Goal: Complete application form

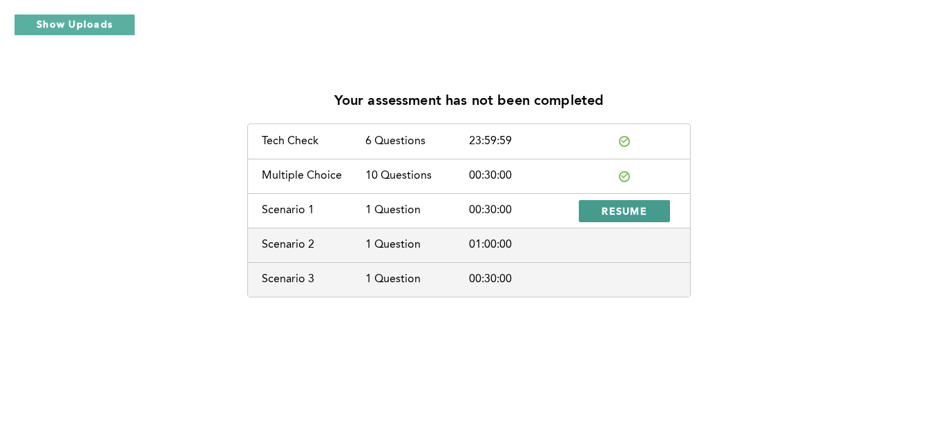
click at [622, 204] on button "RESUME" at bounding box center [624, 211] width 91 height 22
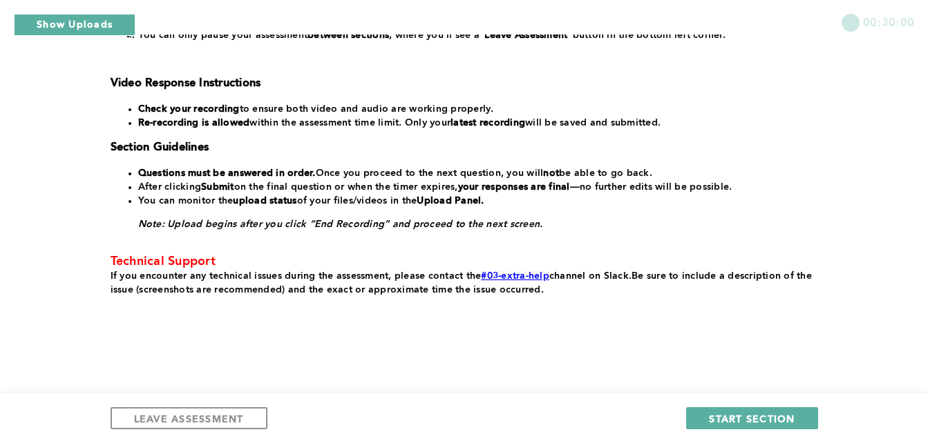
scroll to position [326, 0]
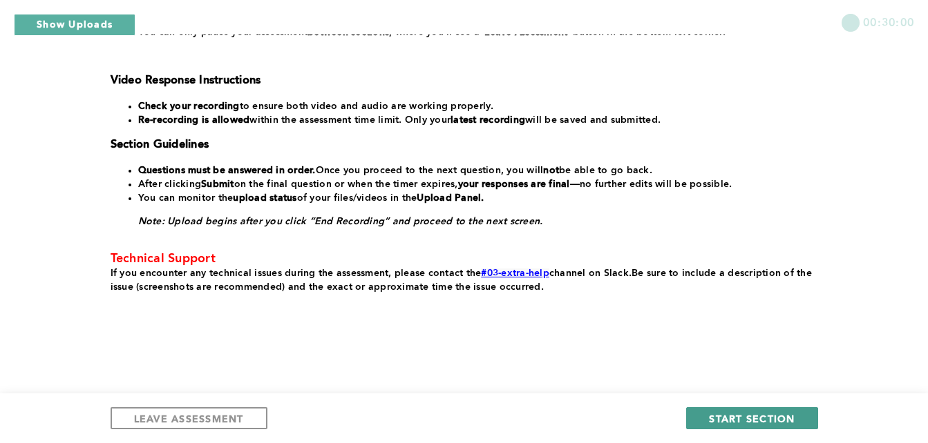
click at [745, 413] on span "START SECTION" at bounding box center [752, 418] width 86 height 13
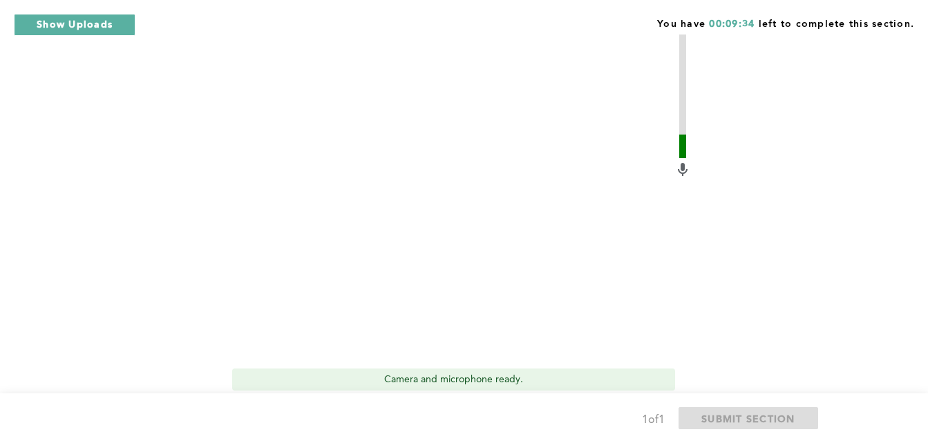
scroll to position [553, 0]
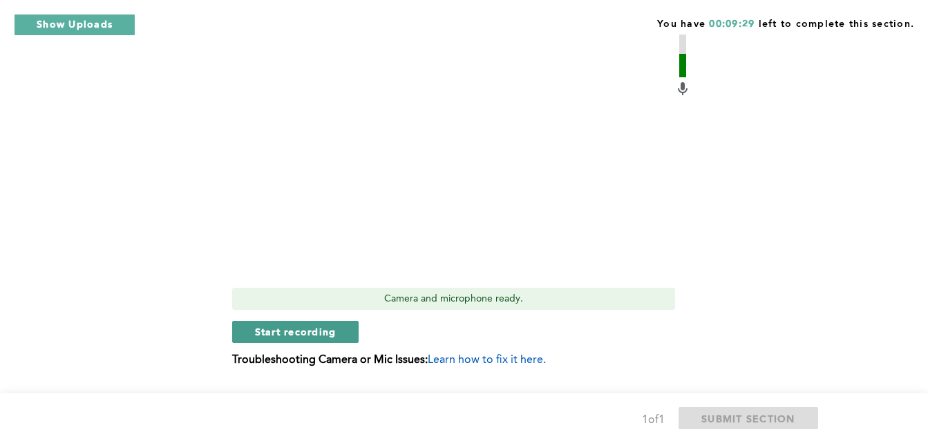
click at [321, 321] on button "Start recording" at bounding box center [295, 332] width 127 height 22
click at [318, 325] on span "Stop recording" at bounding box center [295, 331] width 81 height 13
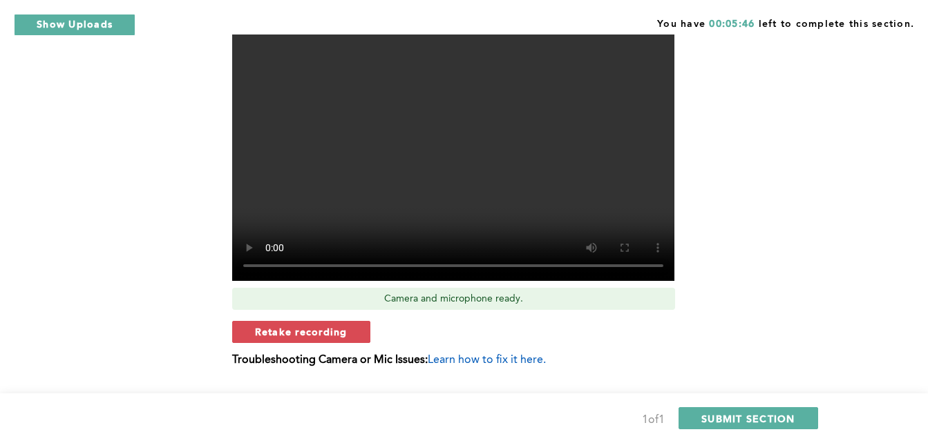
click at [285, 325] on span "Retake recording" at bounding box center [301, 331] width 93 height 13
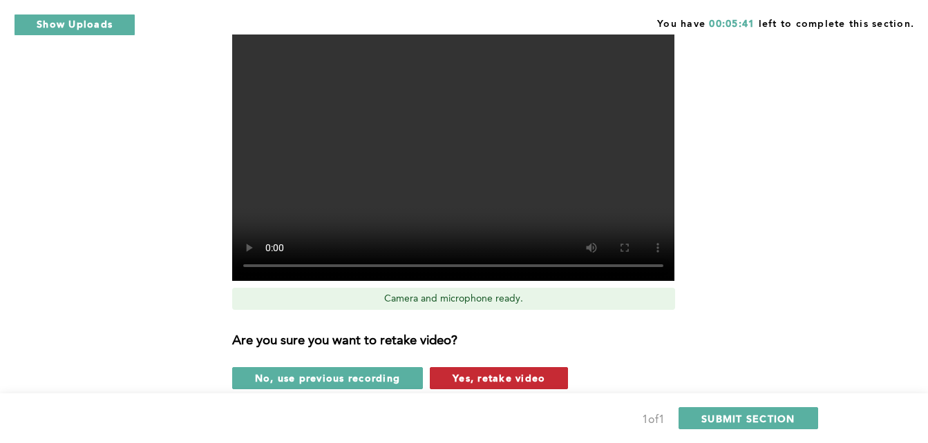
click at [484, 372] on span "Yes, retake video" at bounding box center [498, 378] width 93 height 13
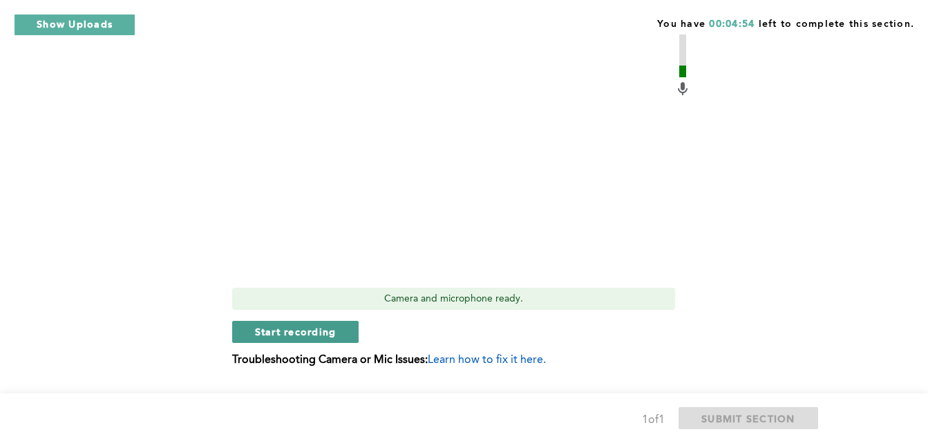
click at [330, 325] on span "Start recording" at bounding box center [295, 331] width 81 height 13
click at [329, 325] on span "Stop recording" at bounding box center [295, 331] width 81 height 13
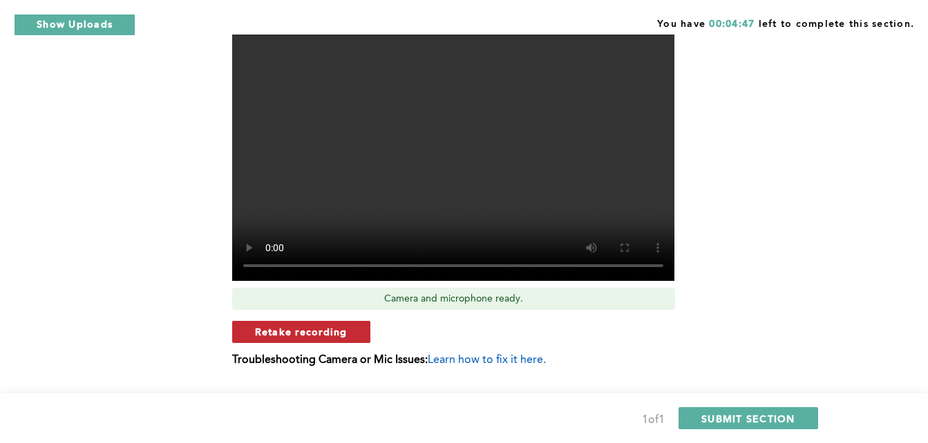
click at [354, 321] on button "Retake recording" at bounding box center [301, 332] width 138 height 22
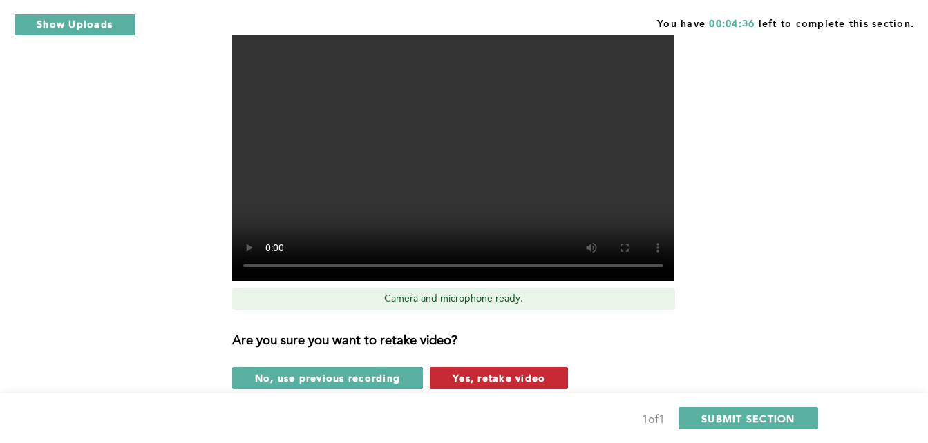
click at [496, 372] on span "Yes, retake video" at bounding box center [498, 378] width 93 height 13
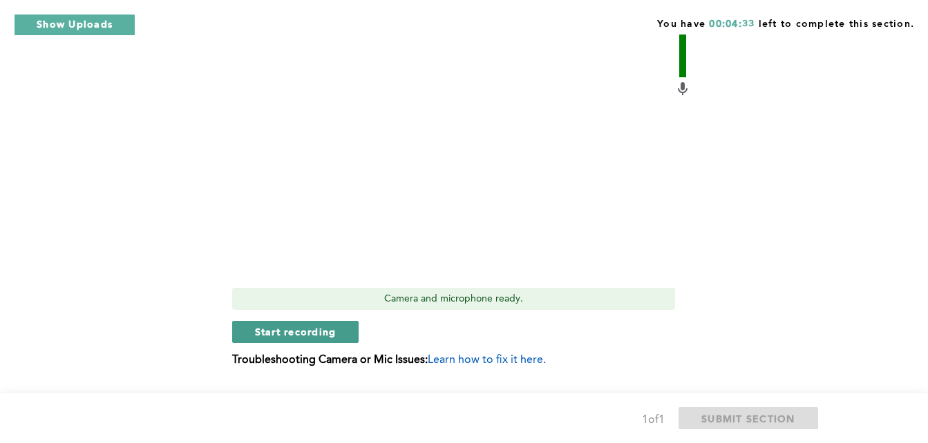
click at [309, 325] on span "Start recording" at bounding box center [295, 331] width 81 height 13
click at [334, 325] on span "Stop recording" at bounding box center [295, 331] width 81 height 13
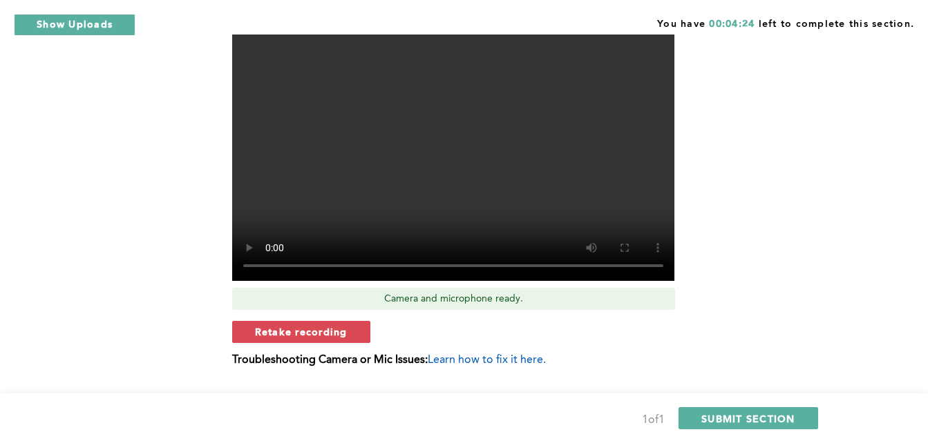
click at [332, 325] on span "Retake recording" at bounding box center [301, 331] width 93 height 13
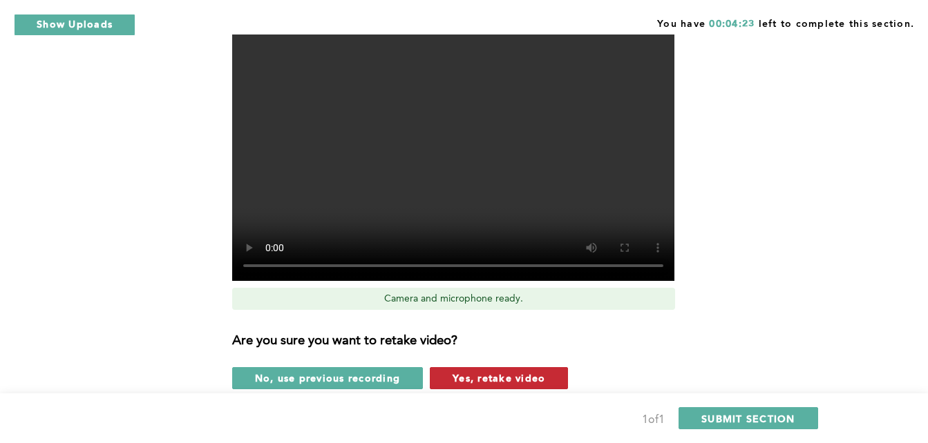
click at [472, 372] on span "Yes, retake video" at bounding box center [498, 378] width 93 height 13
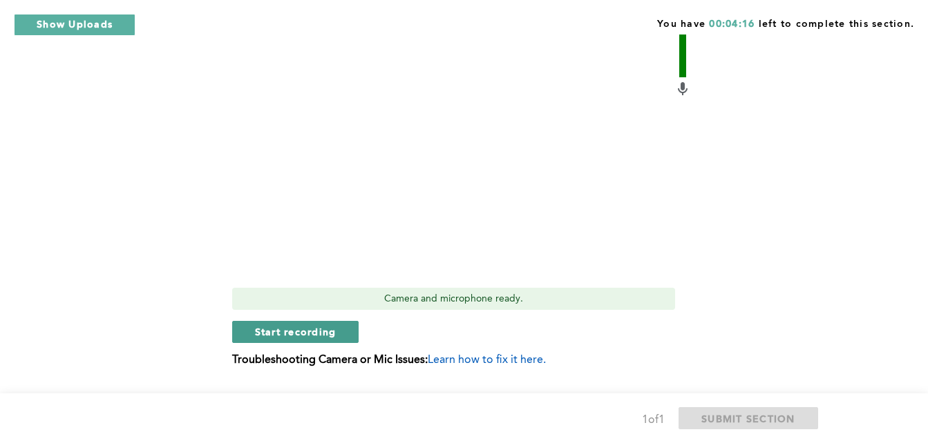
click at [328, 325] on span "Start recording" at bounding box center [295, 331] width 81 height 13
click at [311, 325] on span "Stop recording" at bounding box center [295, 331] width 81 height 13
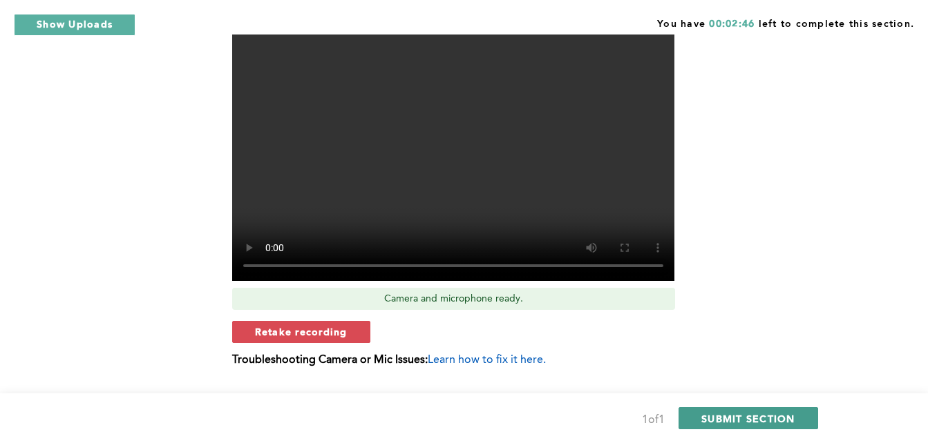
click at [718, 421] on span "SUBMIT SECTION" at bounding box center [748, 418] width 94 height 13
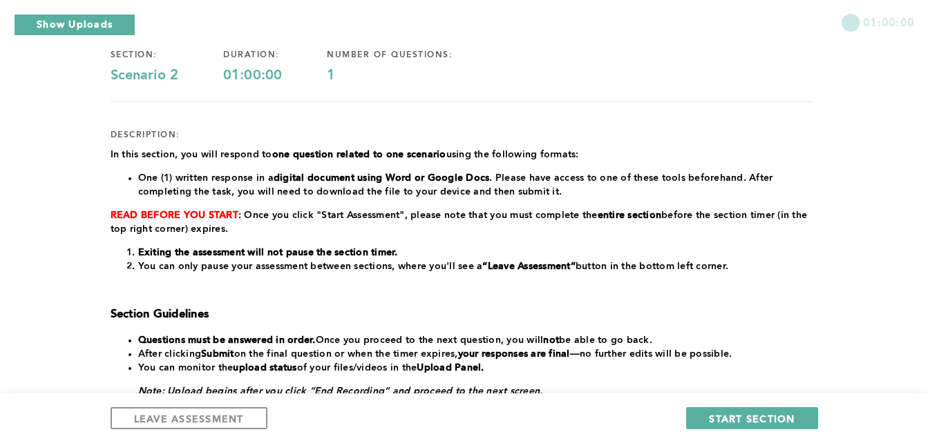
scroll to position [207, 0]
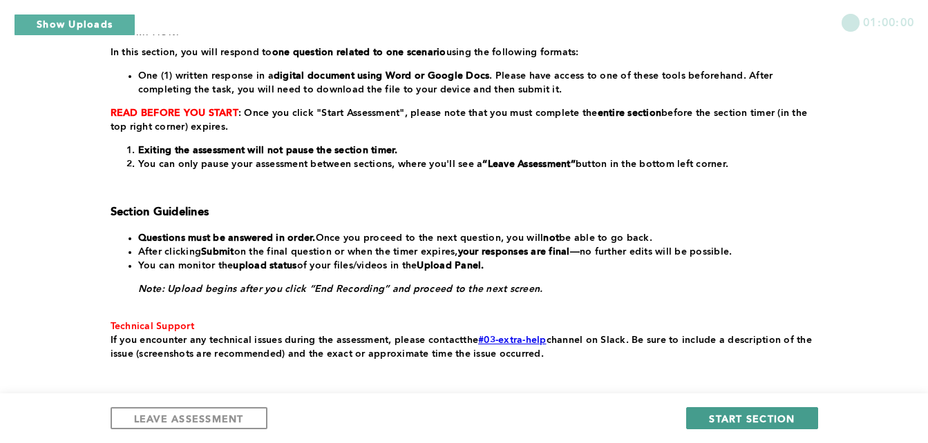
click at [718, 420] on span "START SECTION" at bounding box center [752, 418] width 86 height 13
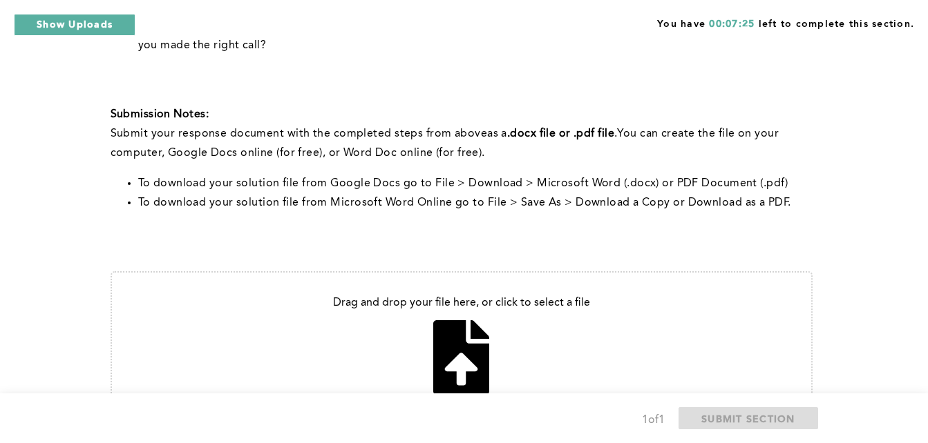
scroll to position [553, 0]
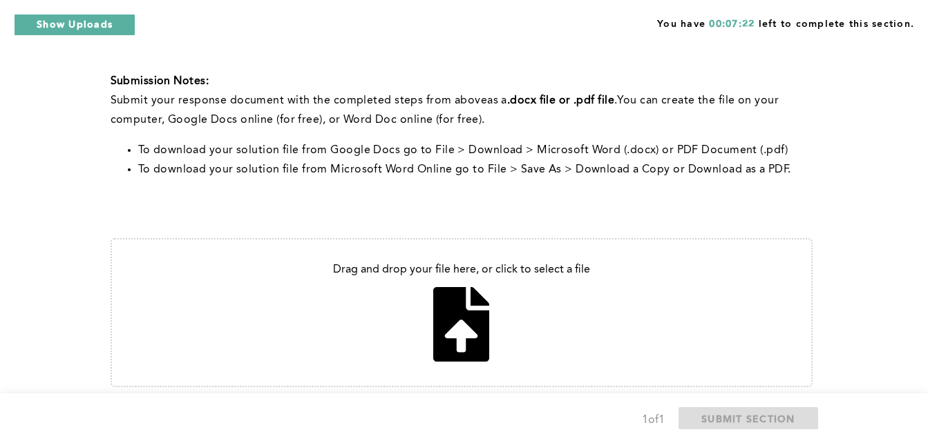
click at [472, 292] on input "file" at bounding box center [461, 313] width 699 height 146
type input "C:\fakepath\[PERSON_NAME].docx"
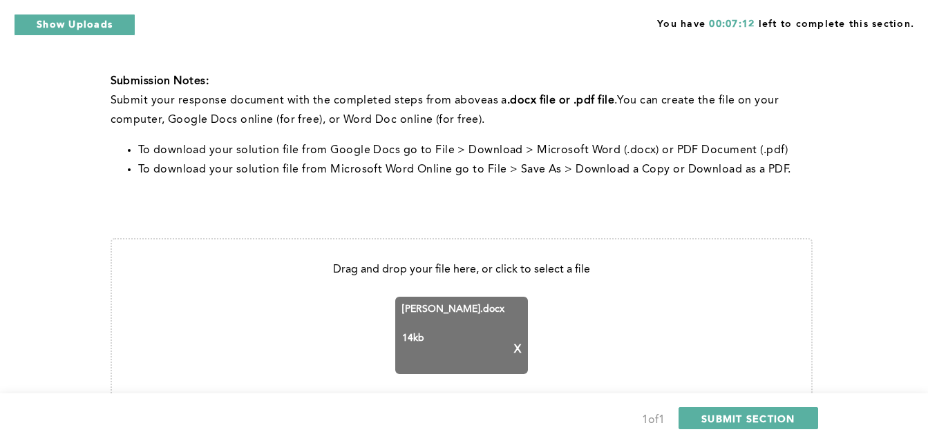
drag, startPoint x: 729, startPoint y: 416, endPoint x: 726, endPoint y: 403, distance: 13.6
click at [729, 416] on span "SUBMIT SECTION" at bounding box center [748, 418] width 94 height 13
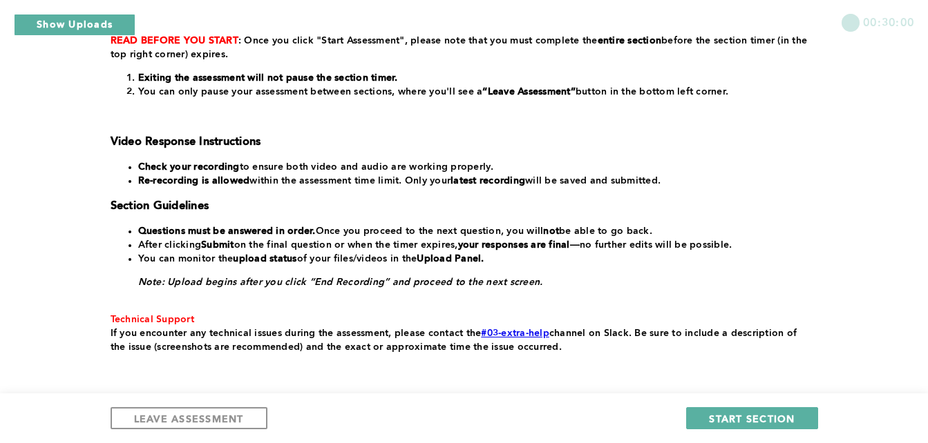
scroll to position [276, 0]
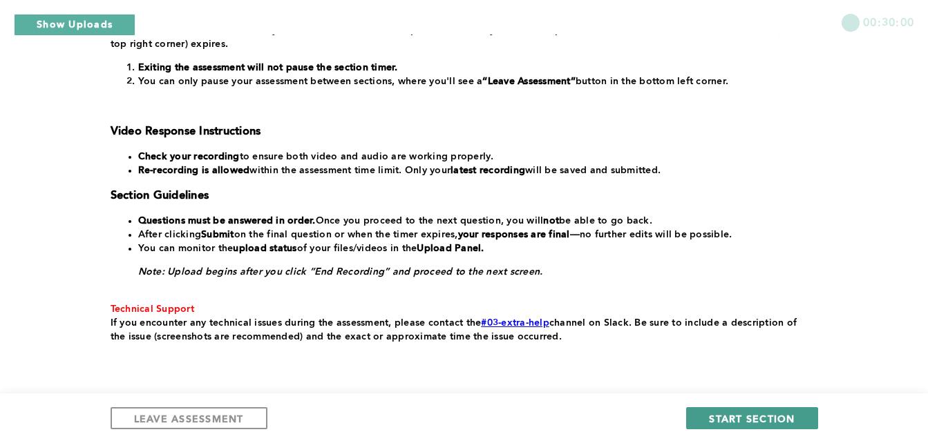
click at [749, 418] on span "START SECTION" at bounding box center [752, 418] width 86 height 13
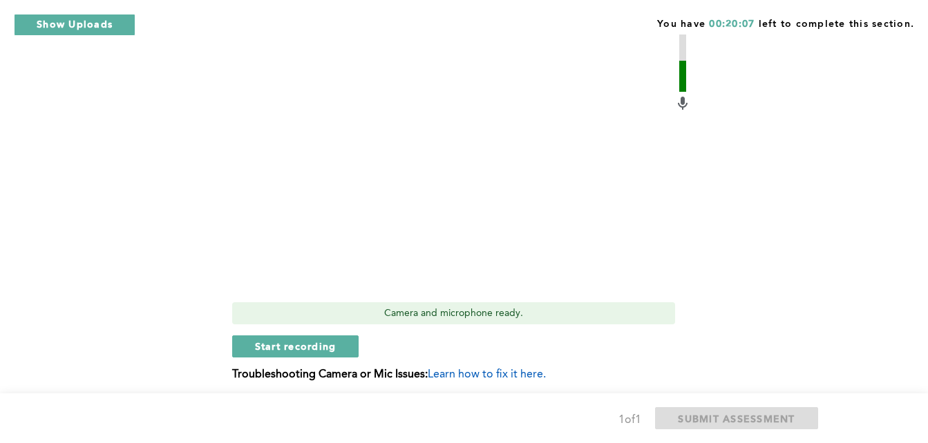
scroll to position [483, 0]
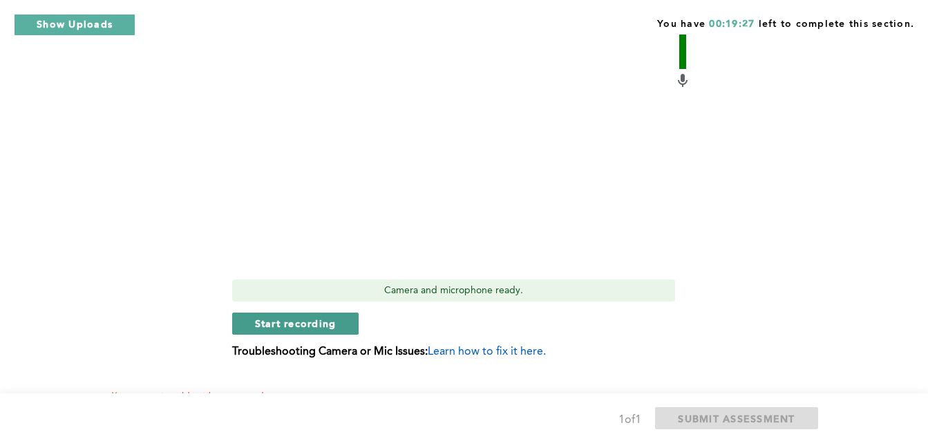
click at [266, 326] on span "Start recording" at bounding box center [295, 323] width 81 height 13
click at [279, 322] on span "Stop recording" at bounding box center [295, 323] width 81 height 13
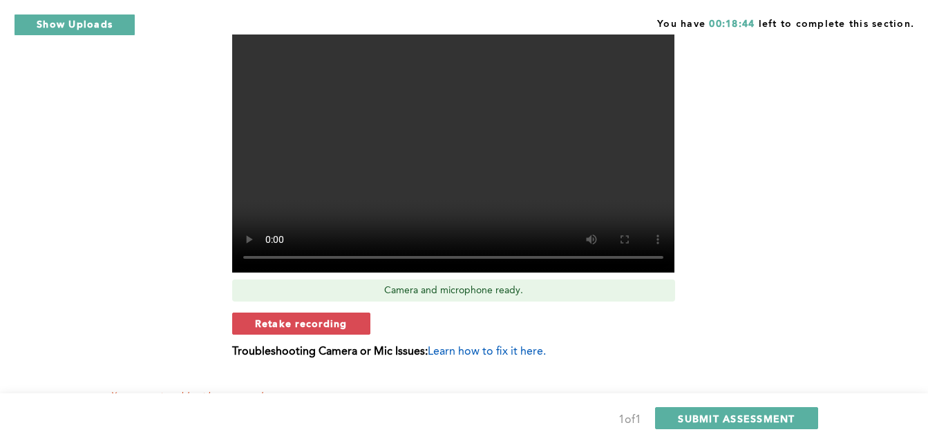
click at [279, 322] on span "Retake recording" at bounding box center [301, 323] width 93 height 13
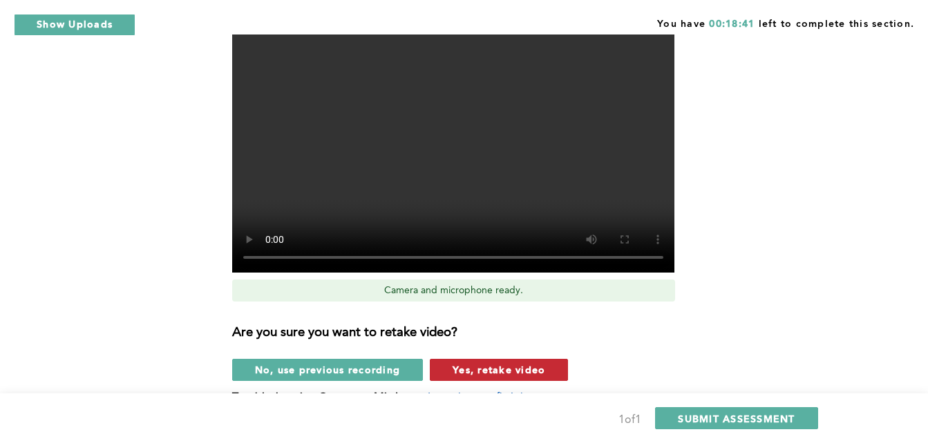
click at [461, 372] on span "Yes, retake video" at bounding box center [498, 369] width 93 height 13
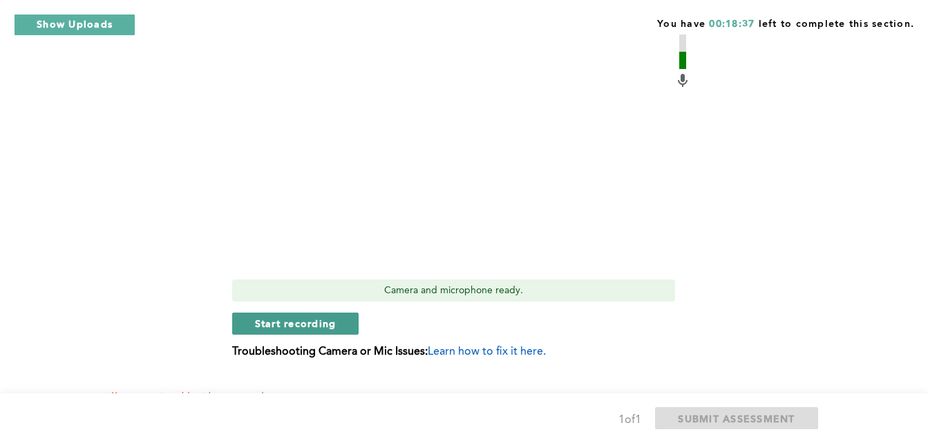
click at [323, 320] on span "Start recording" at bounding box center [295, 323] width 81 height 13
click at [305, 331] on button "Stop recording" at bounding box center [295, 324] width 126 height 22
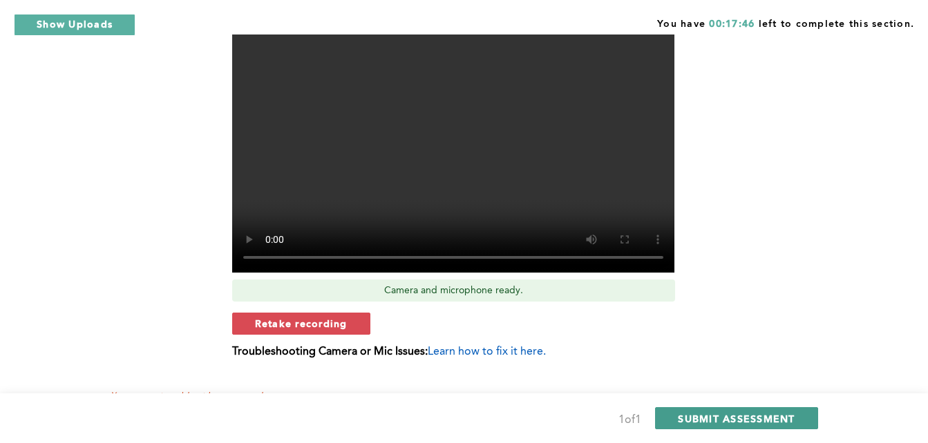
click at [771, 417] on span "SUBMIT ASSESSMENT" at bounding box center [736, 418] width 117 height 13
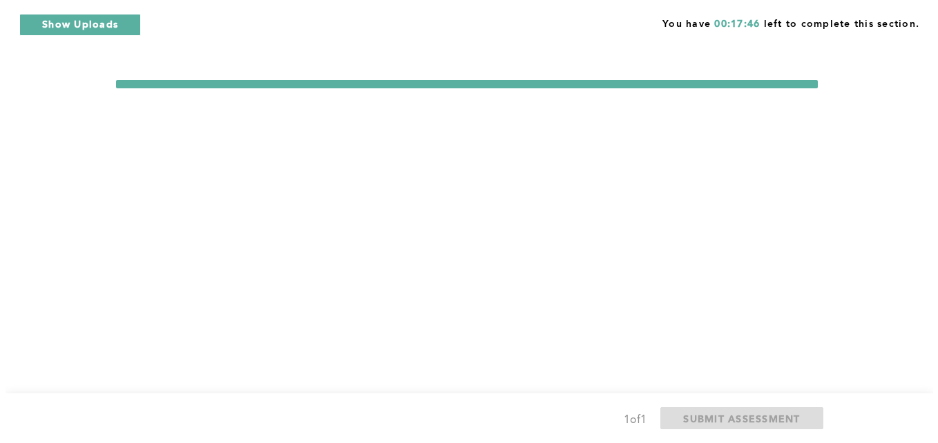
scroll to position [0, 0]
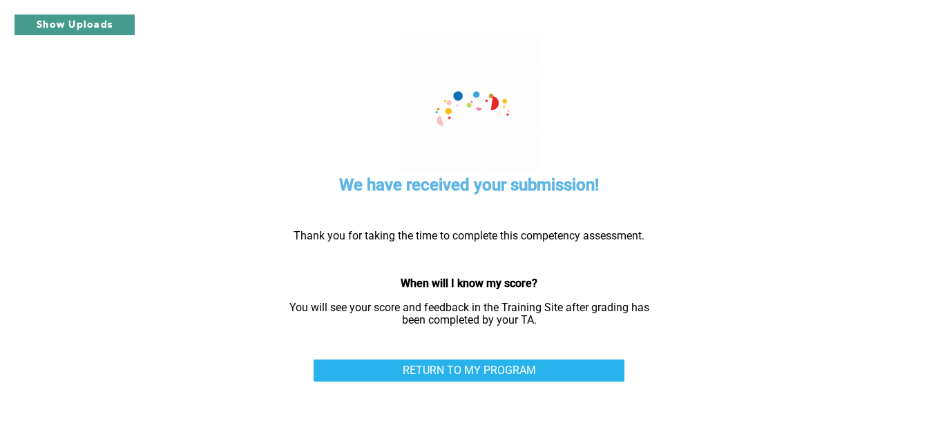
click at [87, 19] on button "Show Uploads" at bounding box center [75, 25] width 122 height 22
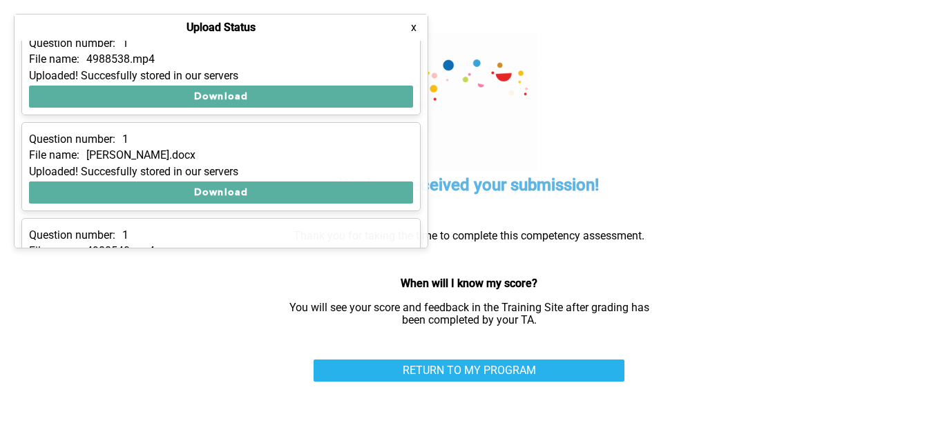
scroll to position [273, 0]
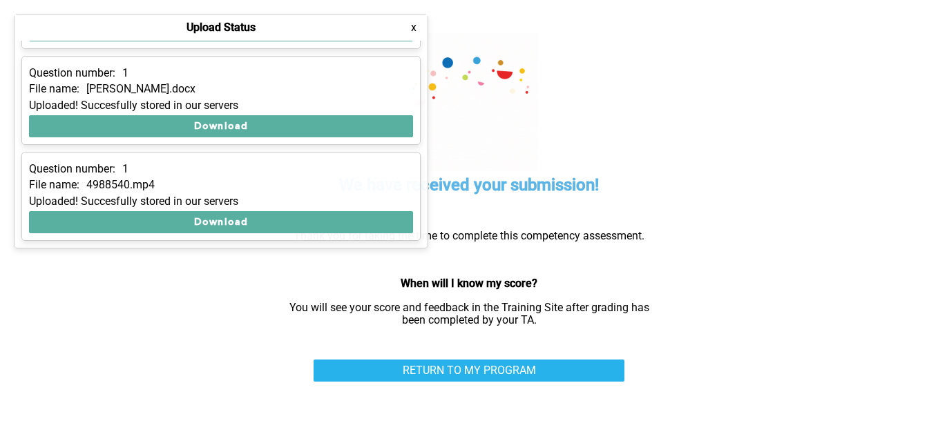
click at [412, 25] on button "x" at bounding box center [414, 28] width 14 height 14
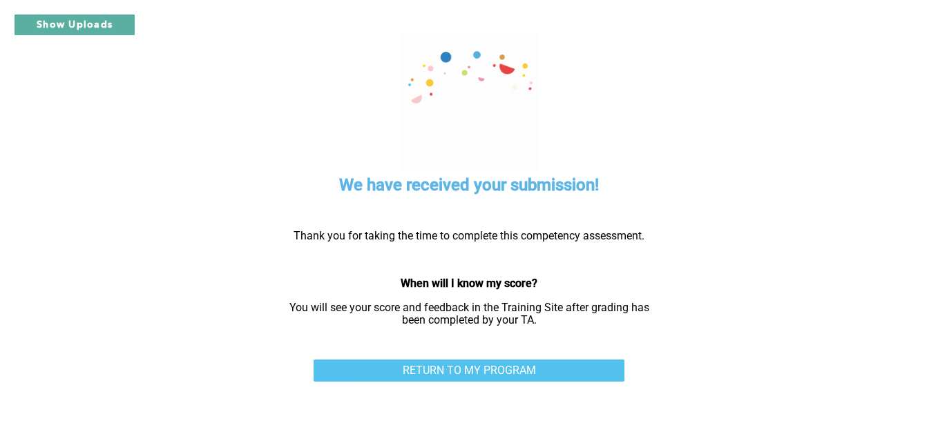
click at [512, 364] on link "RETURN TO MY PROGRAM" at bounding box center [469, 371] width 311 height 22
